Goal: Task Accomplishment & Management: Manage account settings

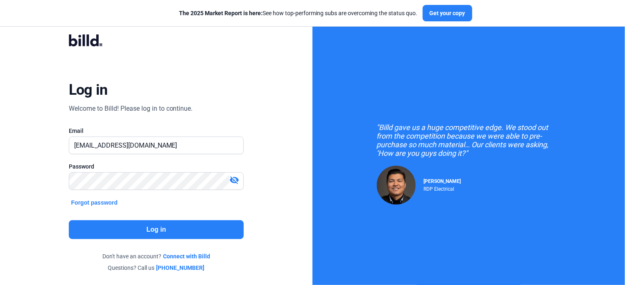
click at [141, 229] on button "Log in" at bounding box center [156, 229] width 175 height 19
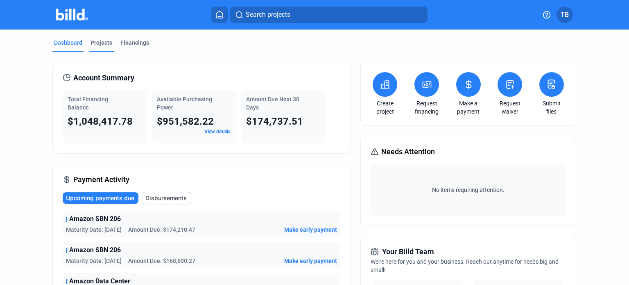
click at [104, 43] on div "Projects" at bounding box center [101, 42] width 22 height 8
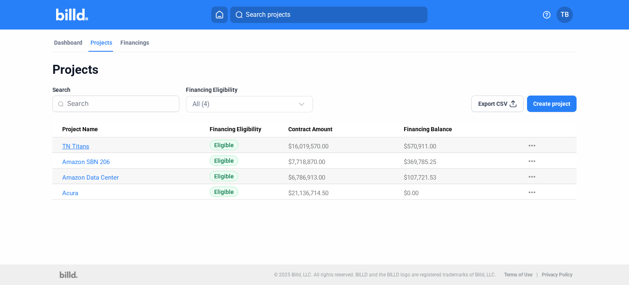
click at [82, 146] on link "TN Titans" at bounding box center [133, 145] width 142 height 7
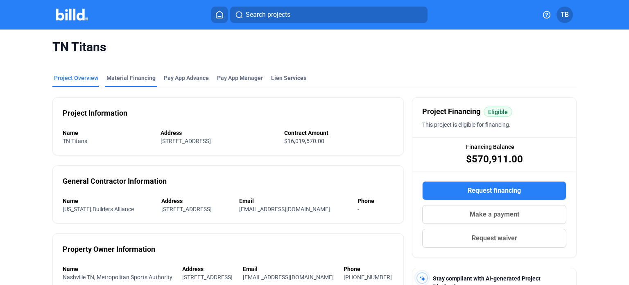
click at [125, 78] on div "Material Financing" at bounding box center [130, 78] width 49 height 8
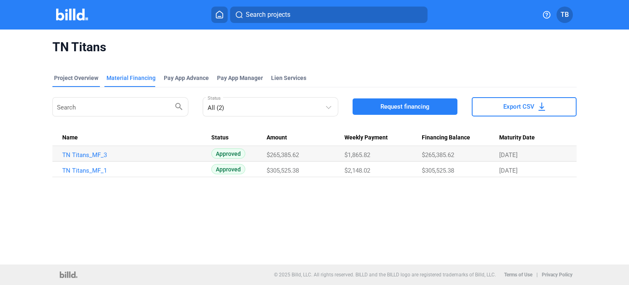
click at [61, 78] on div "Project Overview" at bounding box center [76, 78] width 44 height 8
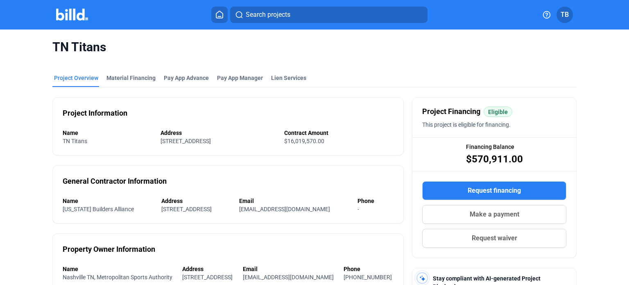
click at [68, 8] on div at bounding box center [81, 14] width 50 height 13
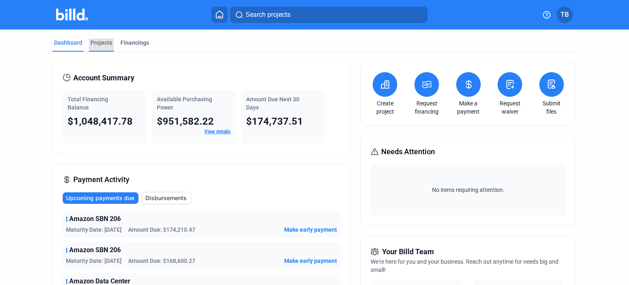
click at [102, 39] on div "Projects" at bounding box center [101, 42] width 22 height 8
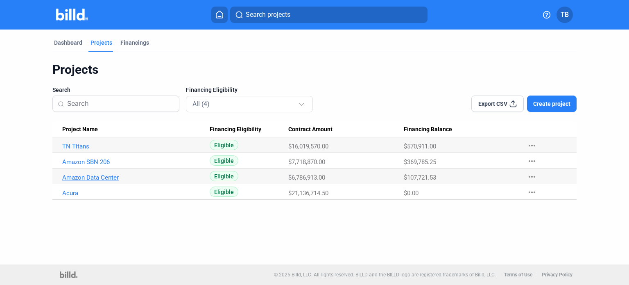
click at [88, 176] on link "Amazon Data Center" at bounding box center [133, 177] width 142 height 7
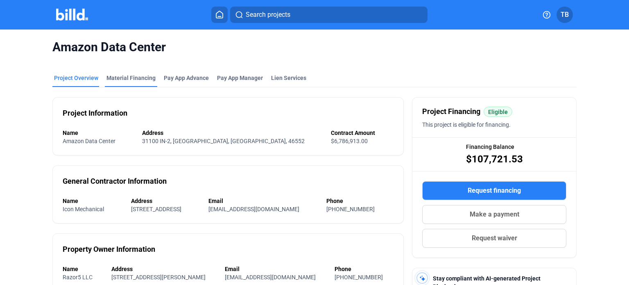
click at [137, 79] on div "Material Financing" at bounding box center [130, 78] width 49 height 8
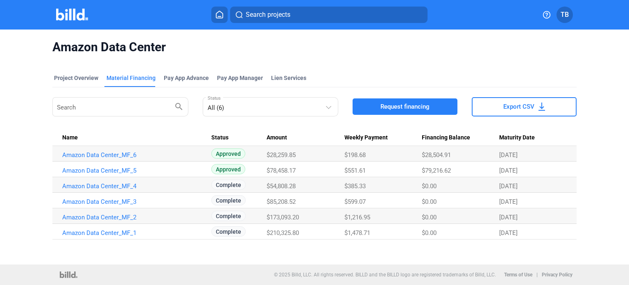
click at [69, 15] on img at bounding box center [72, 15] width 32 height 12
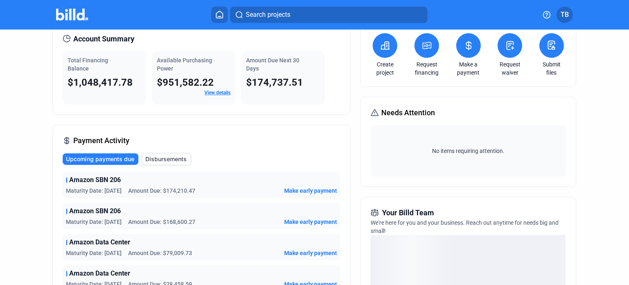
scroll to position [123, 0]
